Goal: Task Accomplishment & Management: Manage account settings

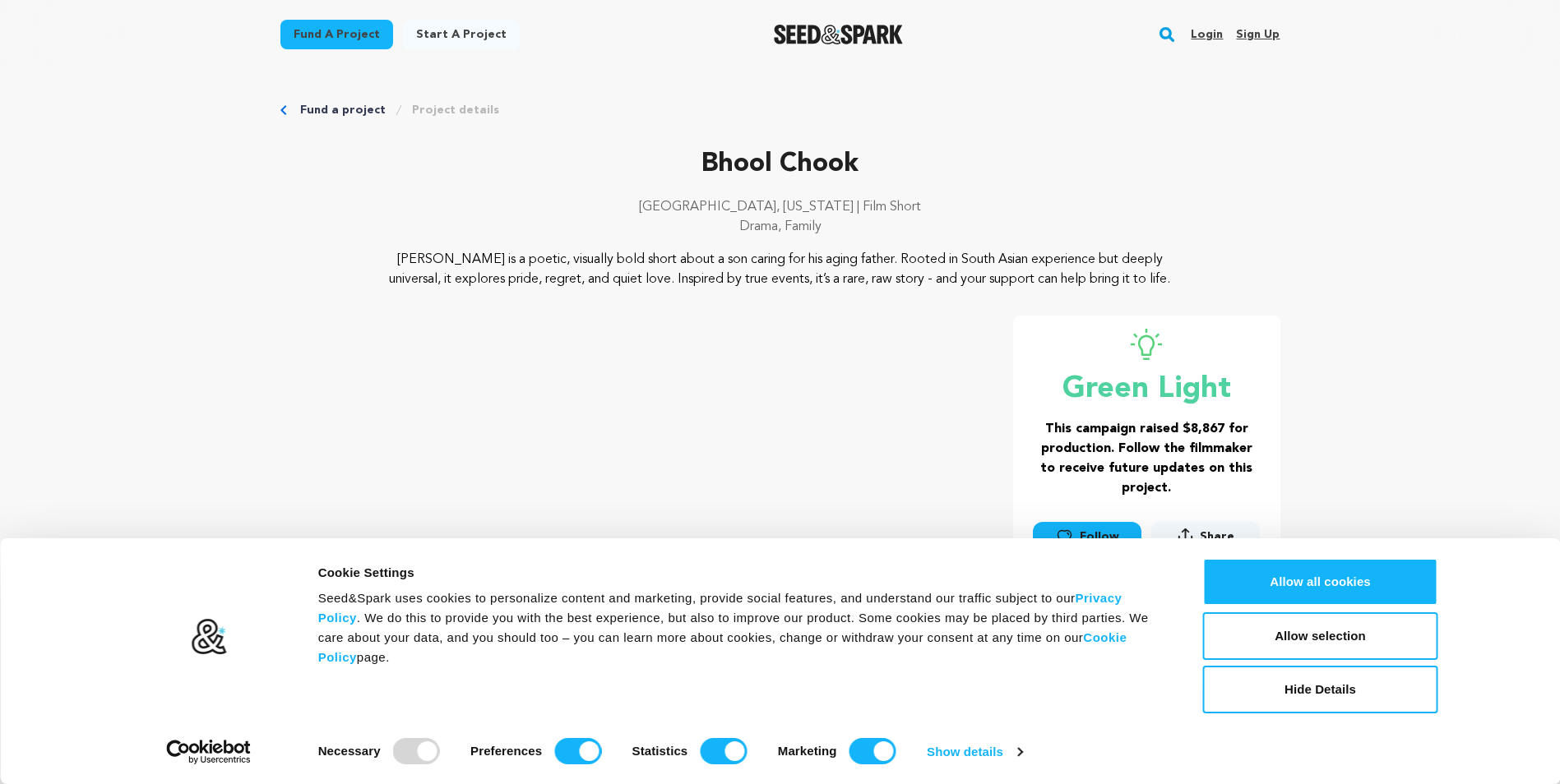
click at [1203, 38] on link "Login" at bounding box center [1206, 34] width 32 height 26
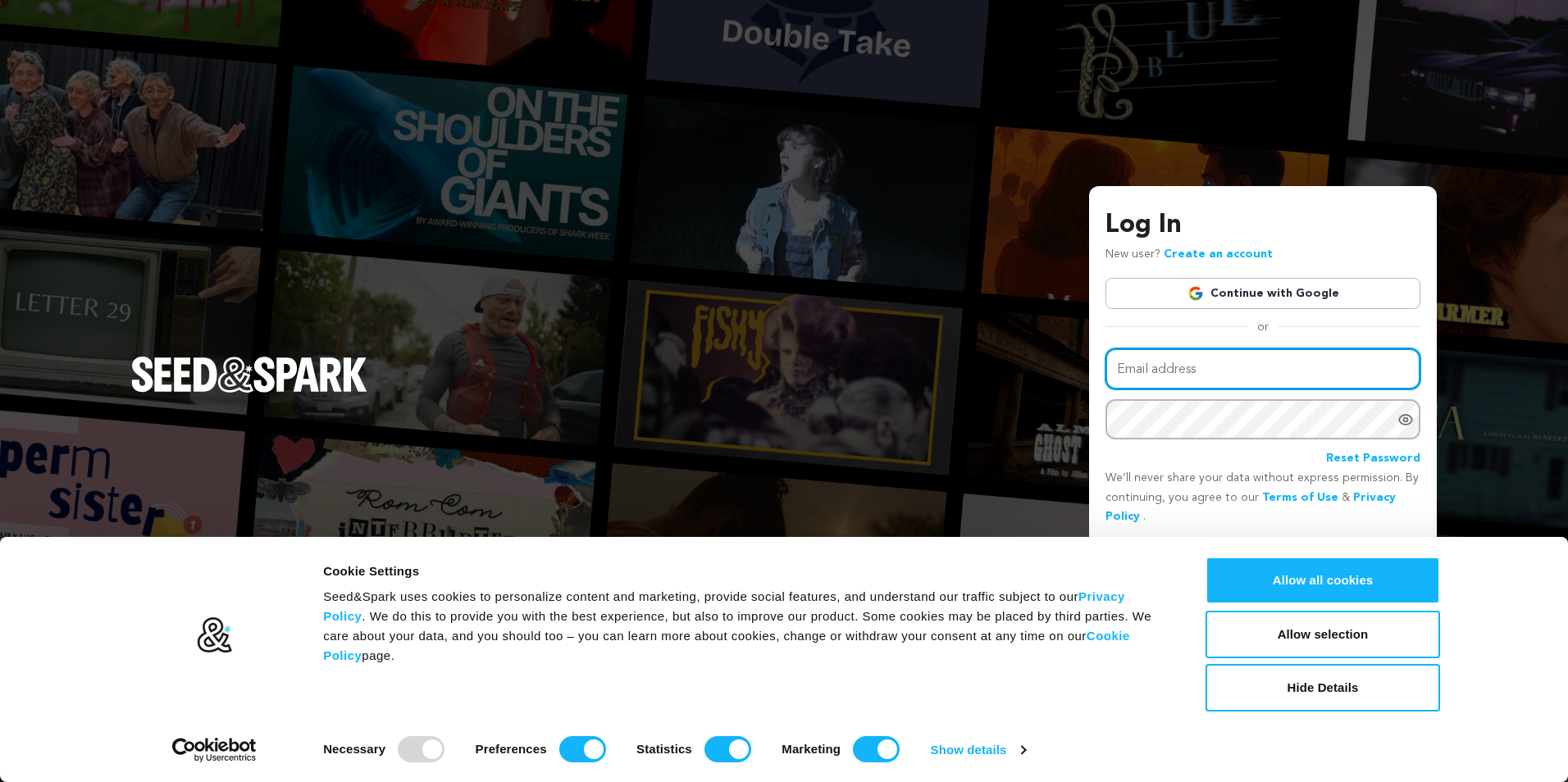
click at [1154, 370] on input "Email address" at bounding box center [1262, 369] width 314 height 42
paste input "dhavishnluxe"
type input "dhavishnluxe"
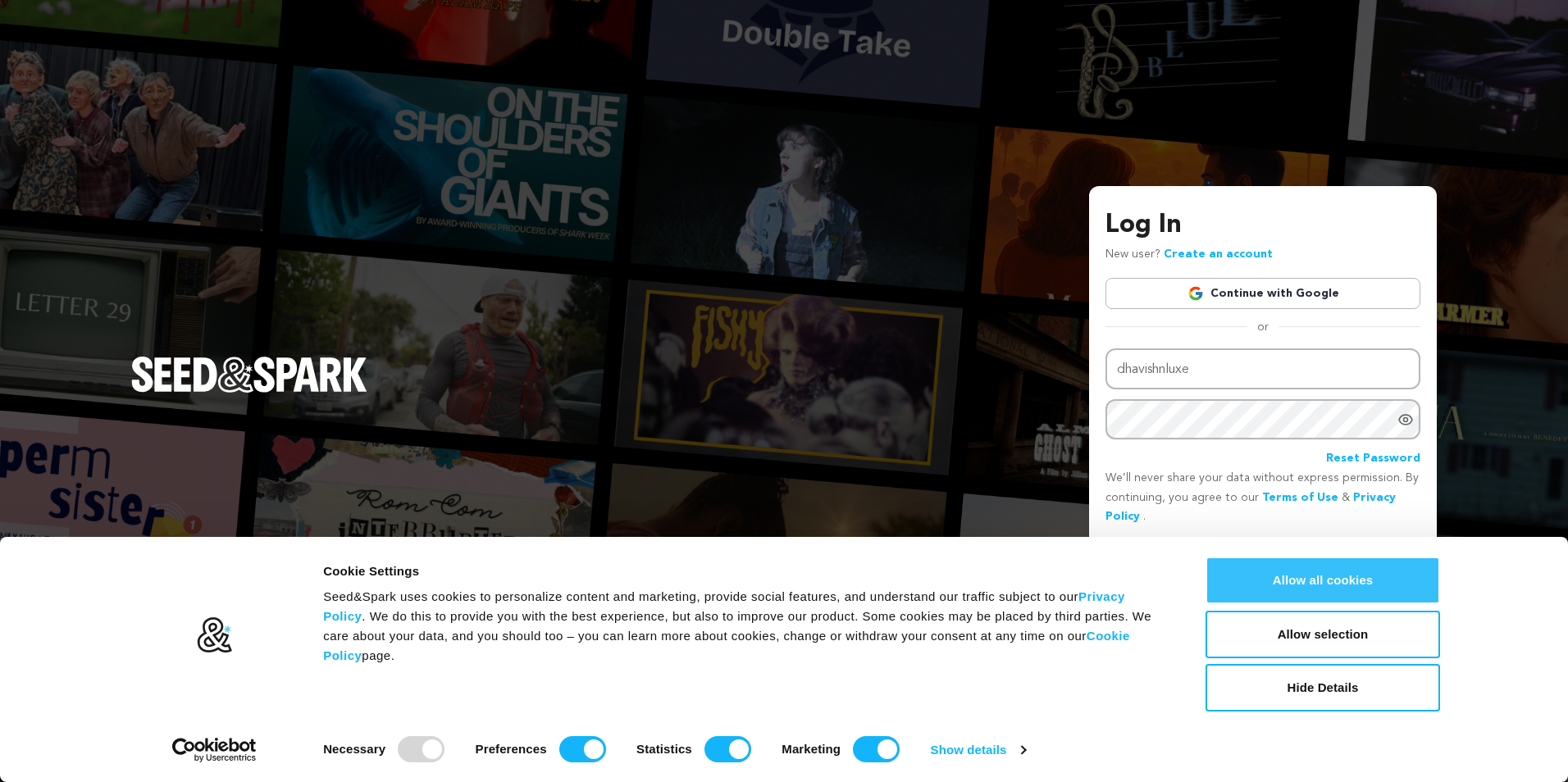
click at [1320, 576] on button "Allow all cookies" at bounding box center [1322, 580] width 234 height 48
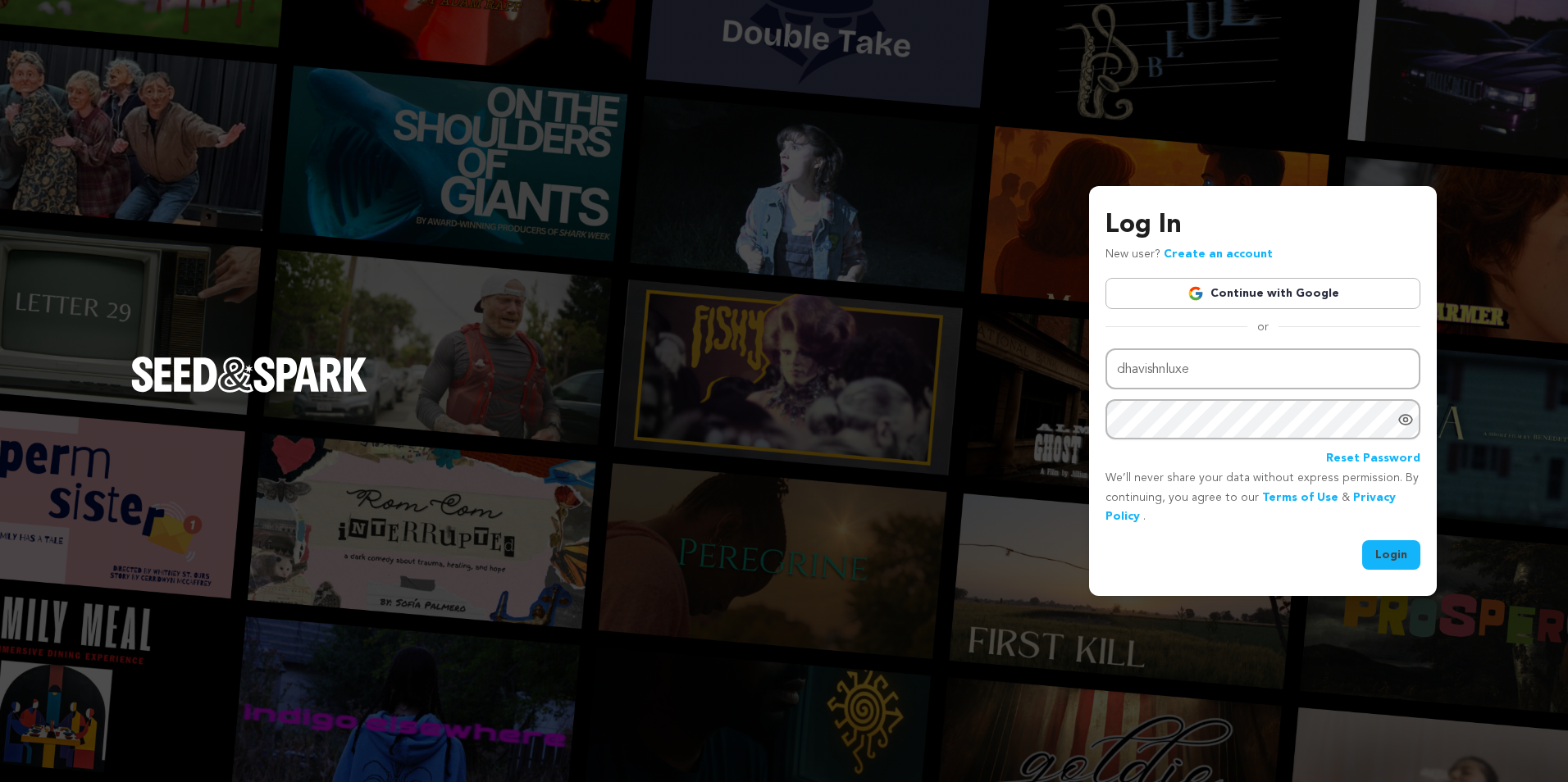
click at [1399, 548] on button "Login" at bounding box center [1391, 555] width 59 height 29
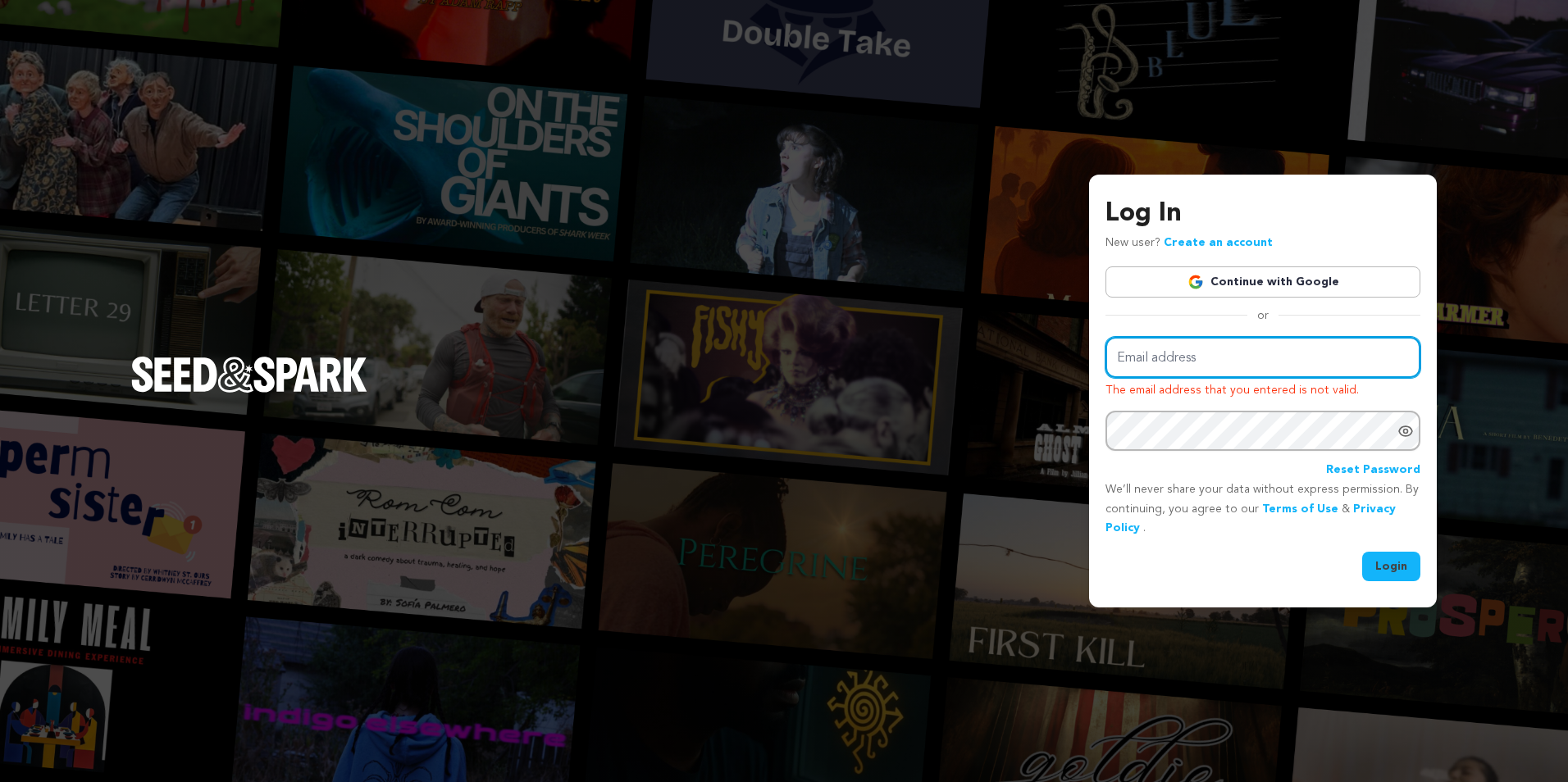
click at [1145, 353] on input "Email address" at bounding box center [1262, 357] width 314 height 42
paste input "Dhavishtest"
type input "Dhavishtest"
click at [1392, 565] on button "Login" at bounding box center [1391, 566] width 59 height 29
click at [780, 292] on div "Log In New user? Create an account Continue with Google or Email address The em…" at bounding box center [784, 391] width 1568 height 782
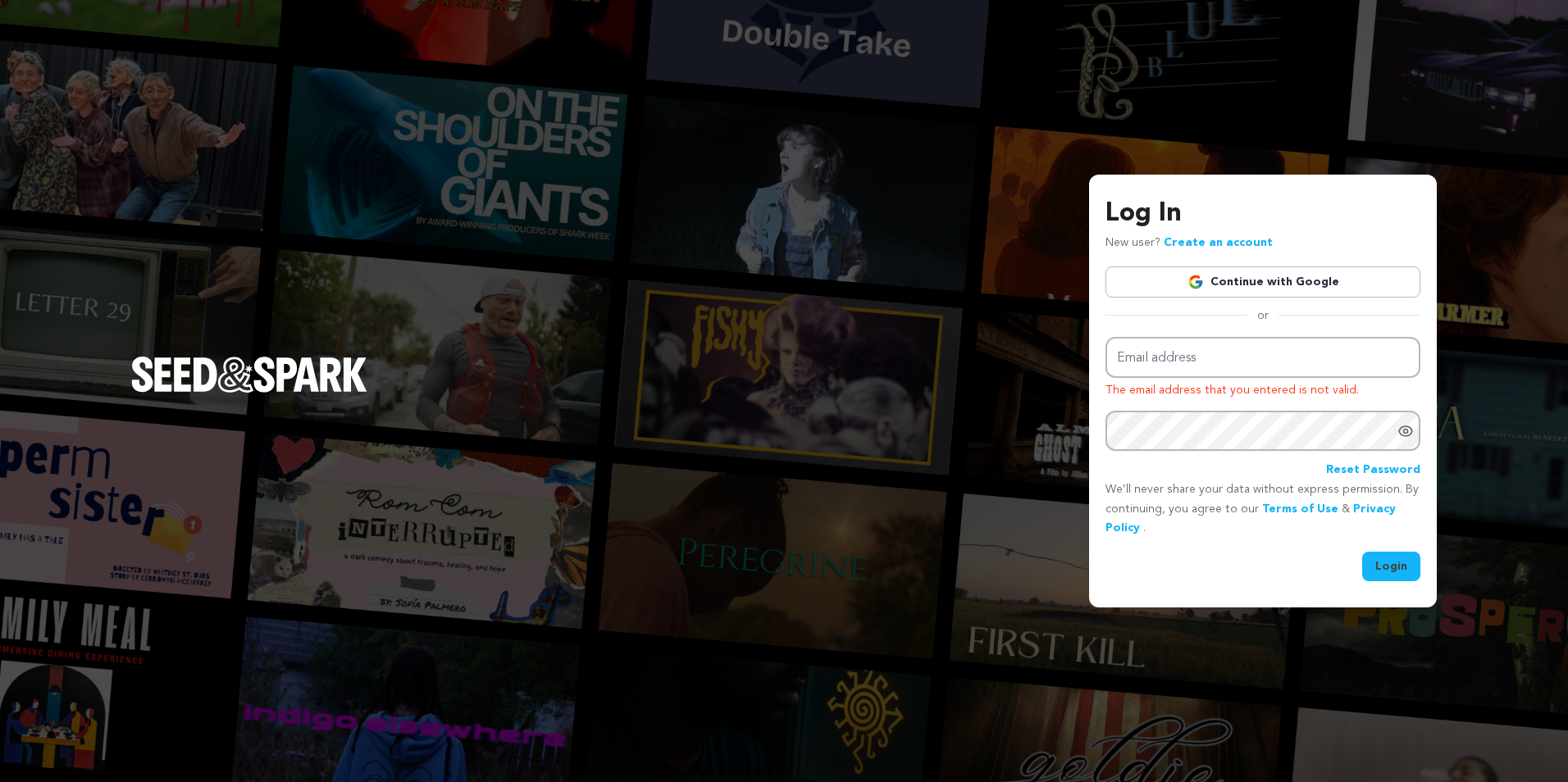
click at [515, 213] on div "Log In New user? Create an account Continue with Google or Email address The em…" at bounding box center [784, 391] width 1568 height 782
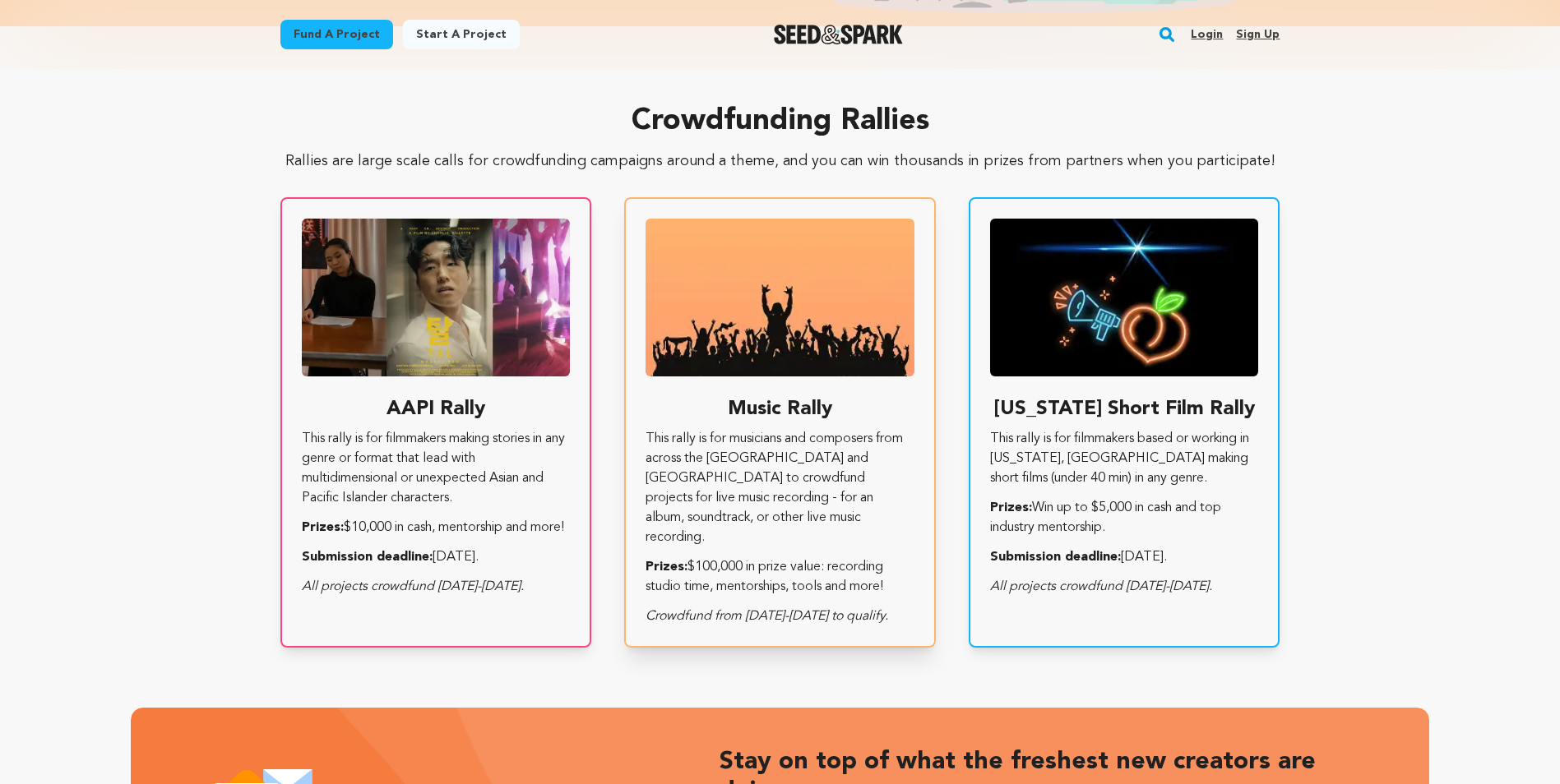
scroll to position [0, 419]
